Goal: Information Seeking & Learning: Learn about a topic

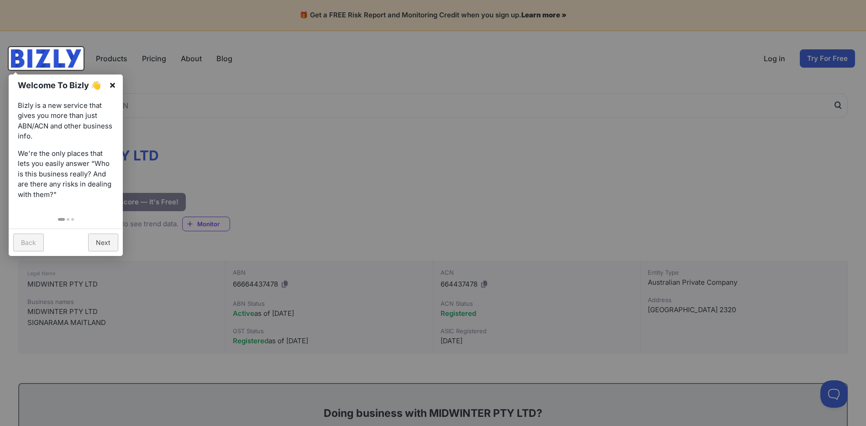
click at [113, 84] on link "×" at bounding box center [112, 84] width 21 height 21
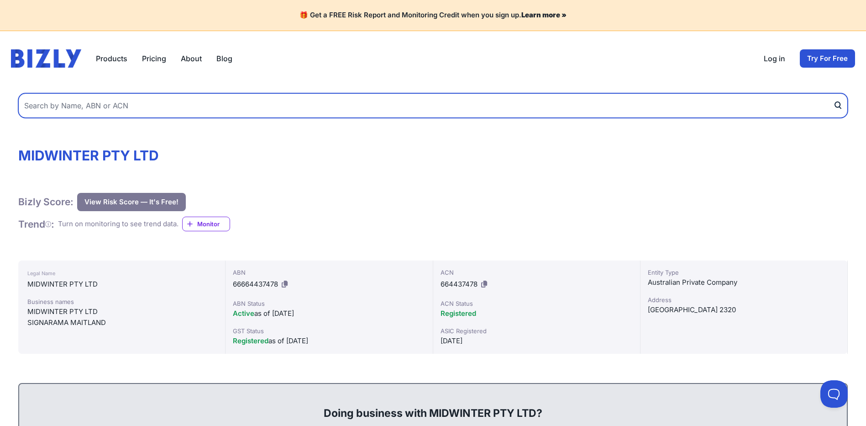
click at [133, 105] on input "text" at bounding box center [433, 105] width 830 height 25
type input "Coventry Group"
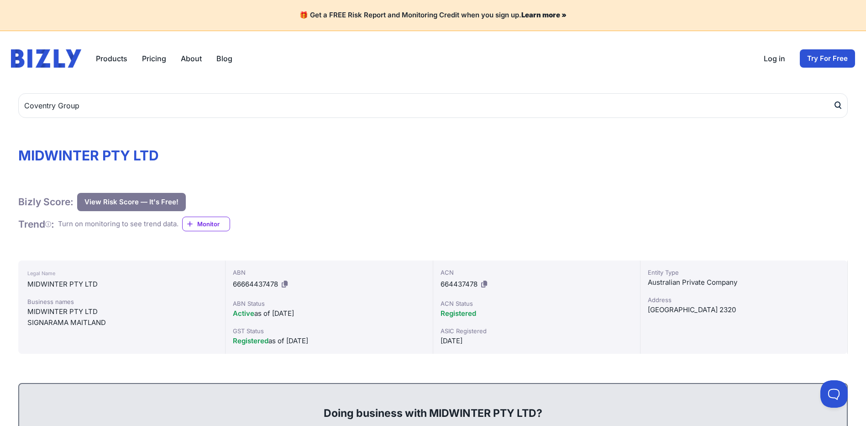
click at [839, 103] on icon "submit" at bounding box center [838, 105] width 9 height 10
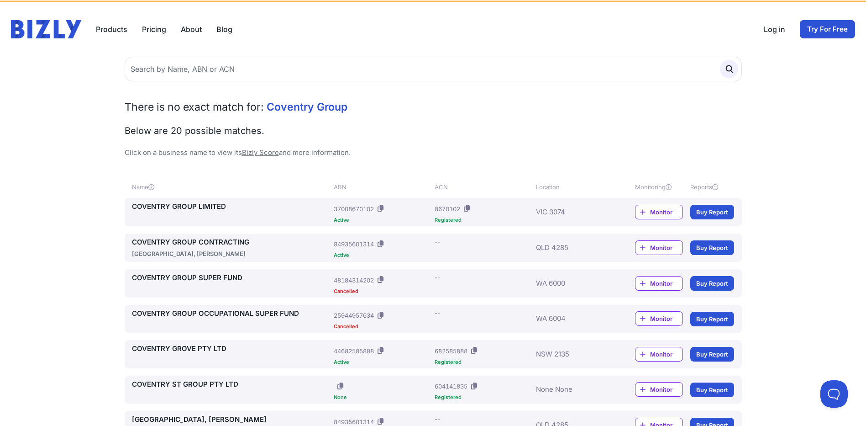
scroll to position [46, 0]
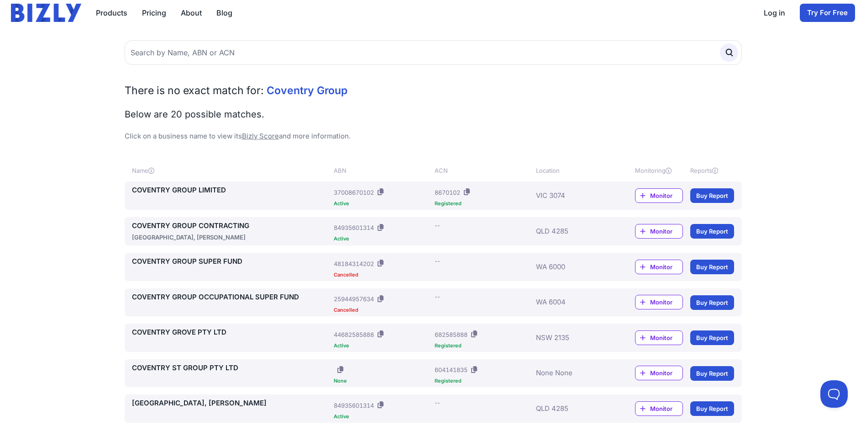
click at [180, 188] on link "COVENTRY GROUP LIMITED" at bounding box center [231, 190] width 199 height 11
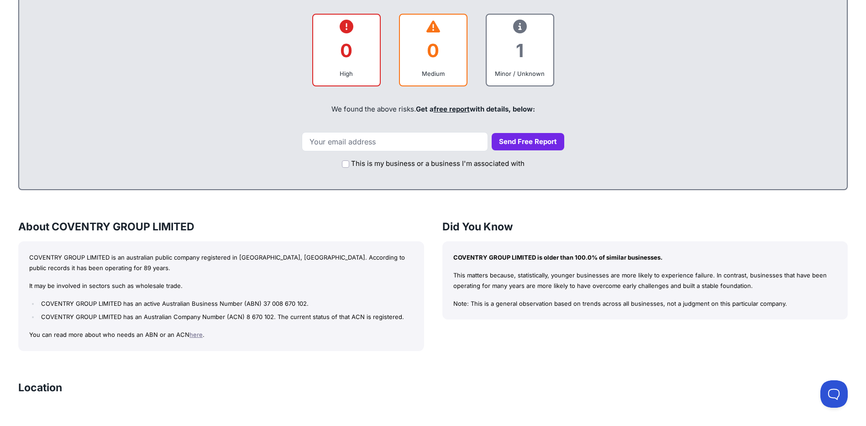
scroll to position [380, 0]
